Goal: Task Accomplishment & Management: Use online tool/utility

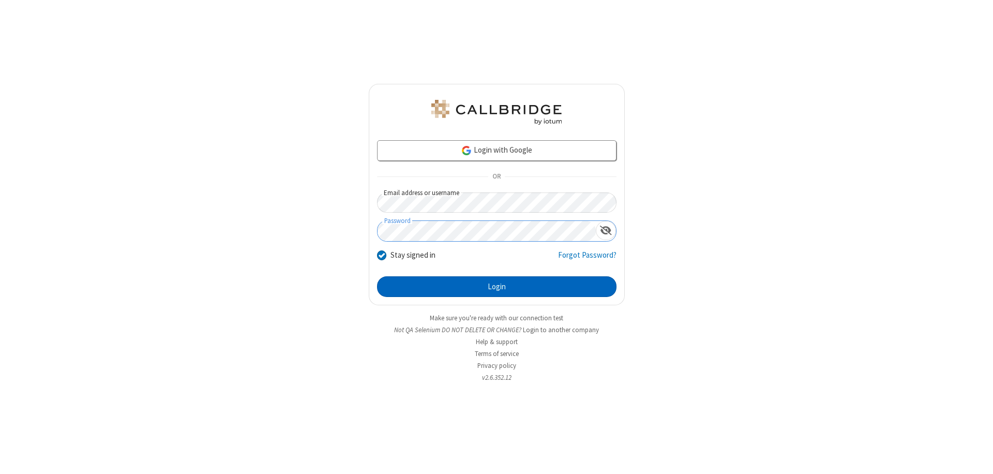
click at [496, 286] on button "Login" at bounding box center [496, 286] width 239 height 21
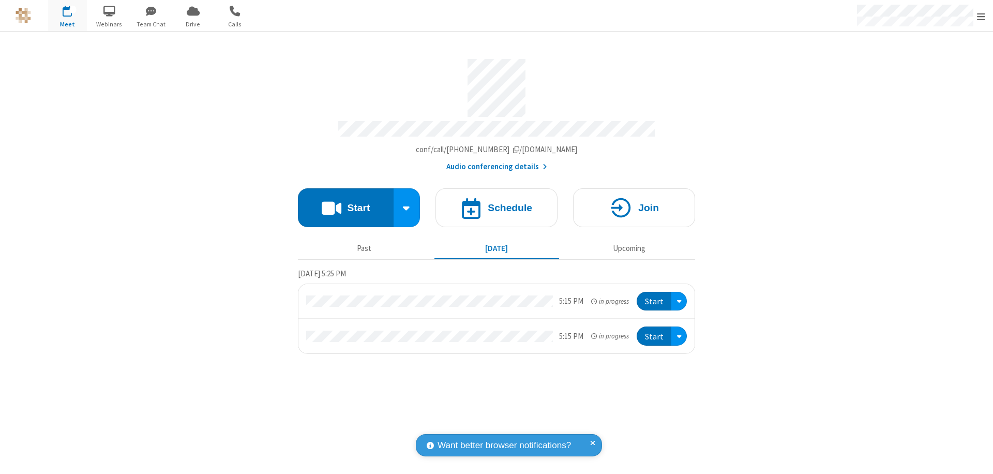
click at [345, 203] on button "Start" at bounding box center [346, 207] width 96 height 39
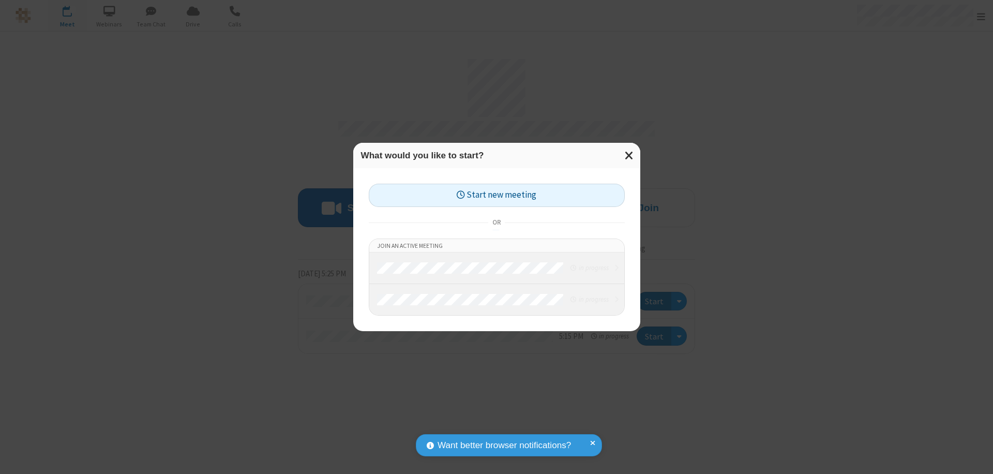
click at [496, 195] on button "Start new meeting" at bounding box center [497, 195] width 256 height 23
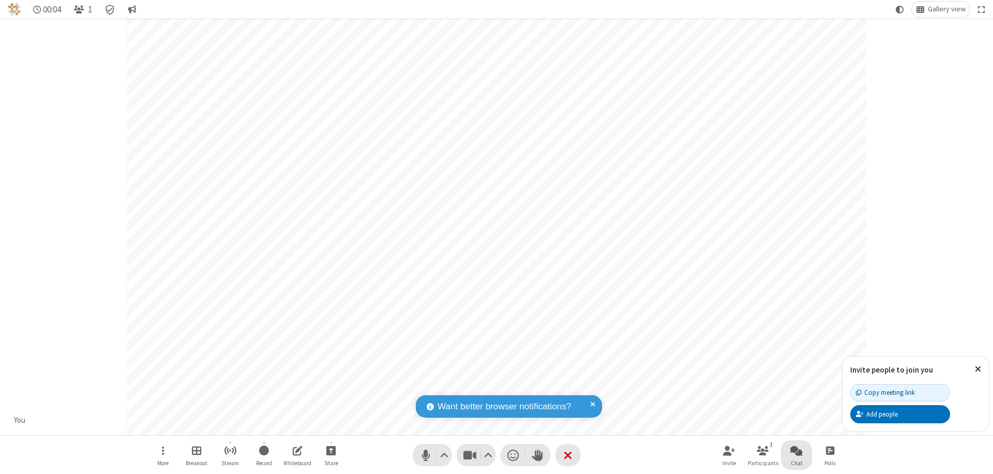
click at [796, 450] on span "Open chat" at bounding box center [796, 450] width 12 height 13
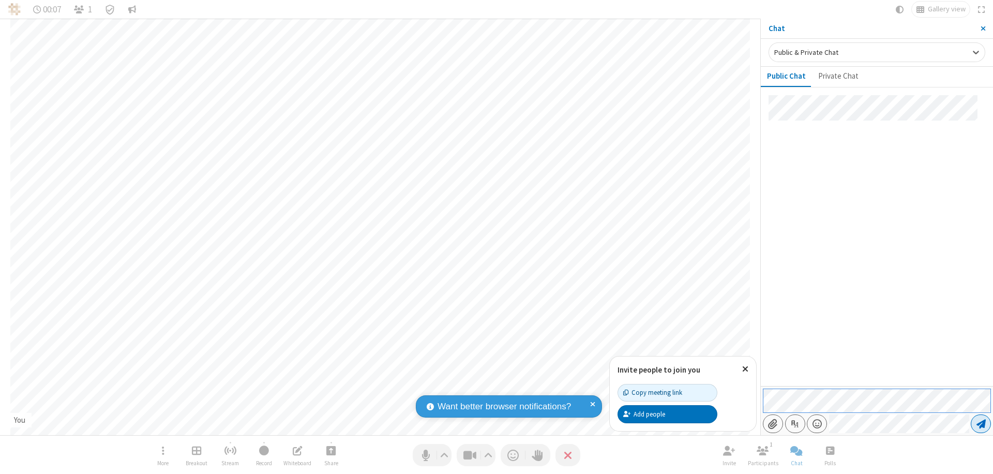
click at [981, 424] on span "Send message" at bounding box center [980, 423] width 9 height 10
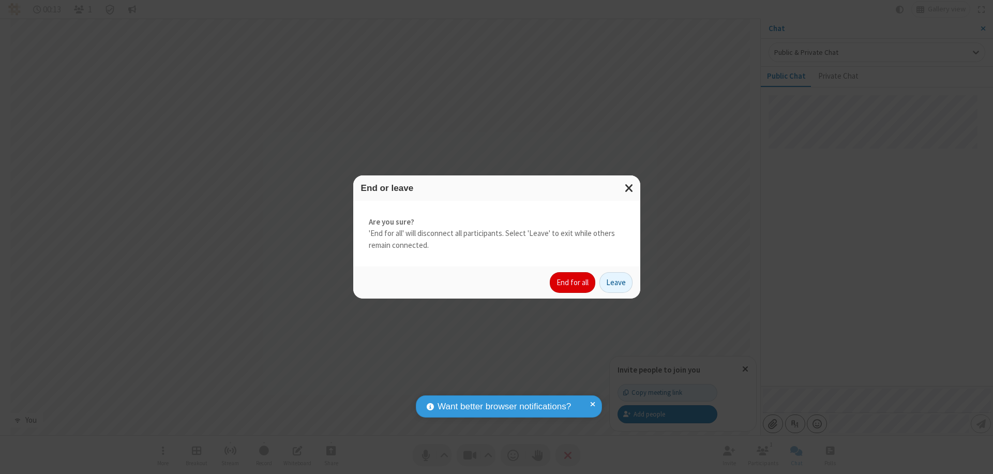
click at [573, 282] on button "End for all" at bounding box center [573, 282] width 46 height 21
